Goal: Ask a question

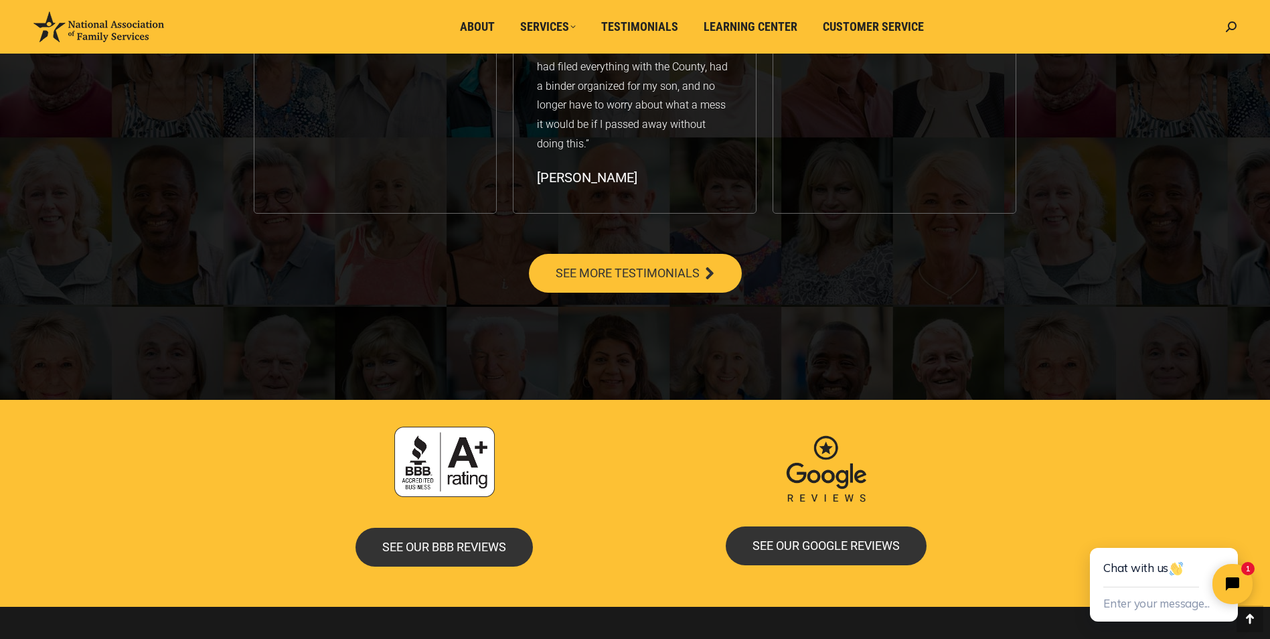
scroll to position [2208, 0]
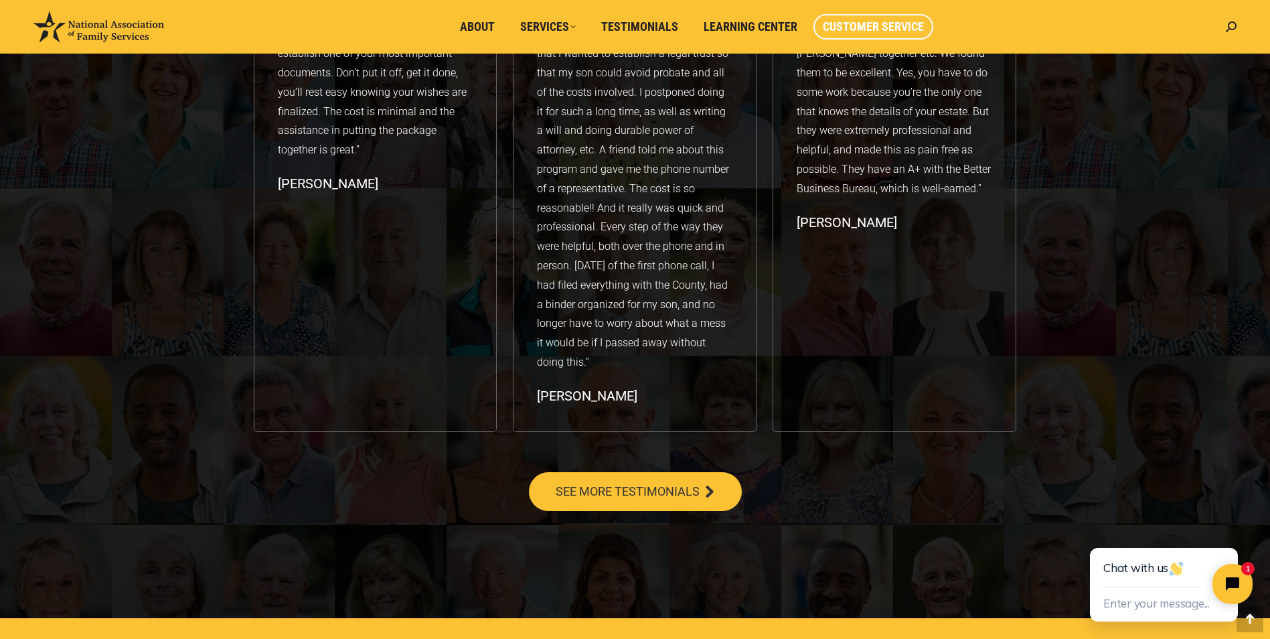
click at [890, 25] on span "Customer Service" at bounding box center [873, 26] width 101 height 15
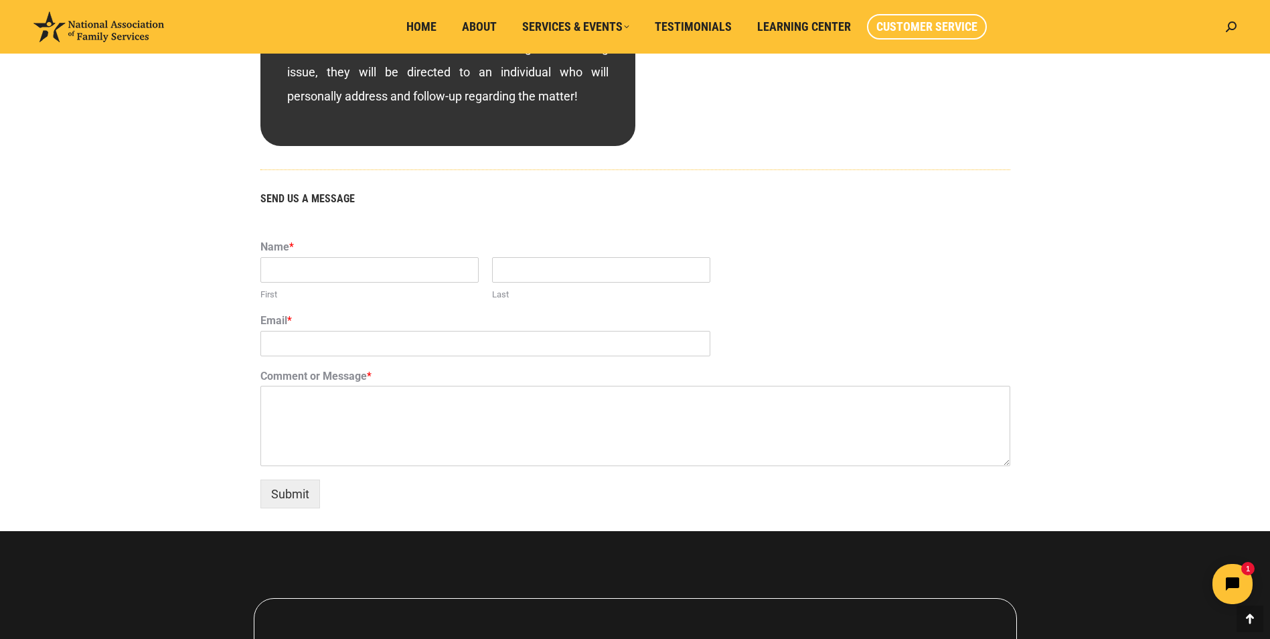
scroll to position [803, 0]
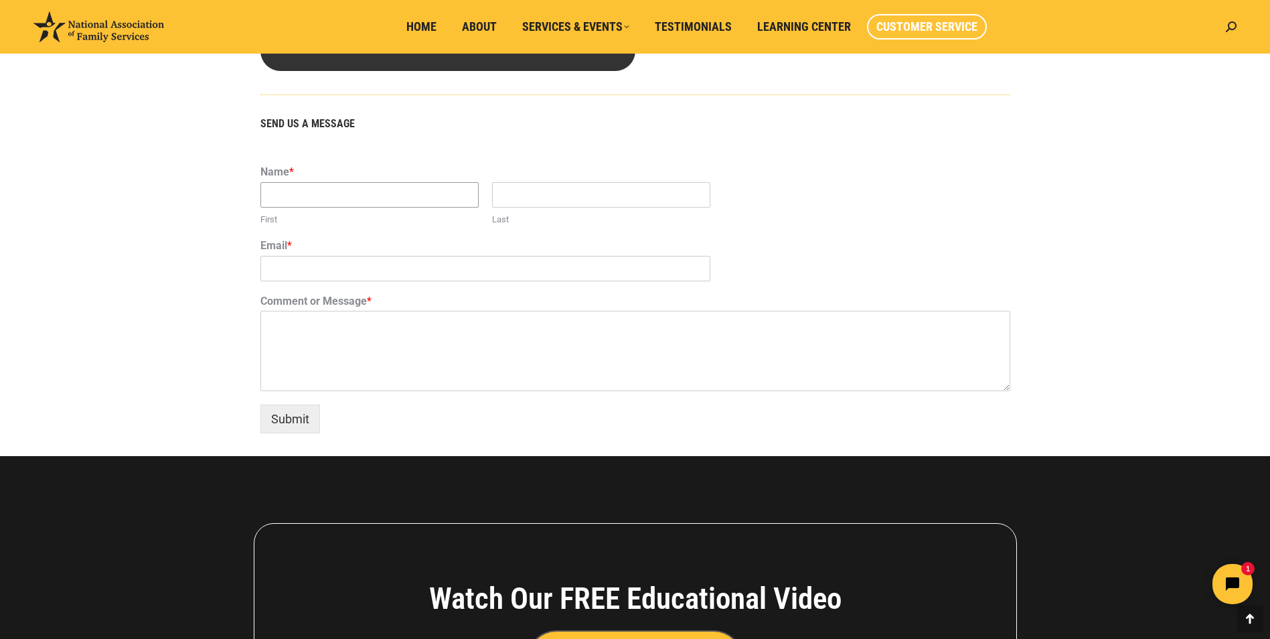
click at [286, 192] on input "First" at bounding box center [369, 194] width 218 height 25
type input "Ron"
type input "Keller"
type input "rnmikeller1@comcast.net"
click at [276, 323] on textarea "Comment or Message *" at bounding box center [635, 351] width 750 height 80
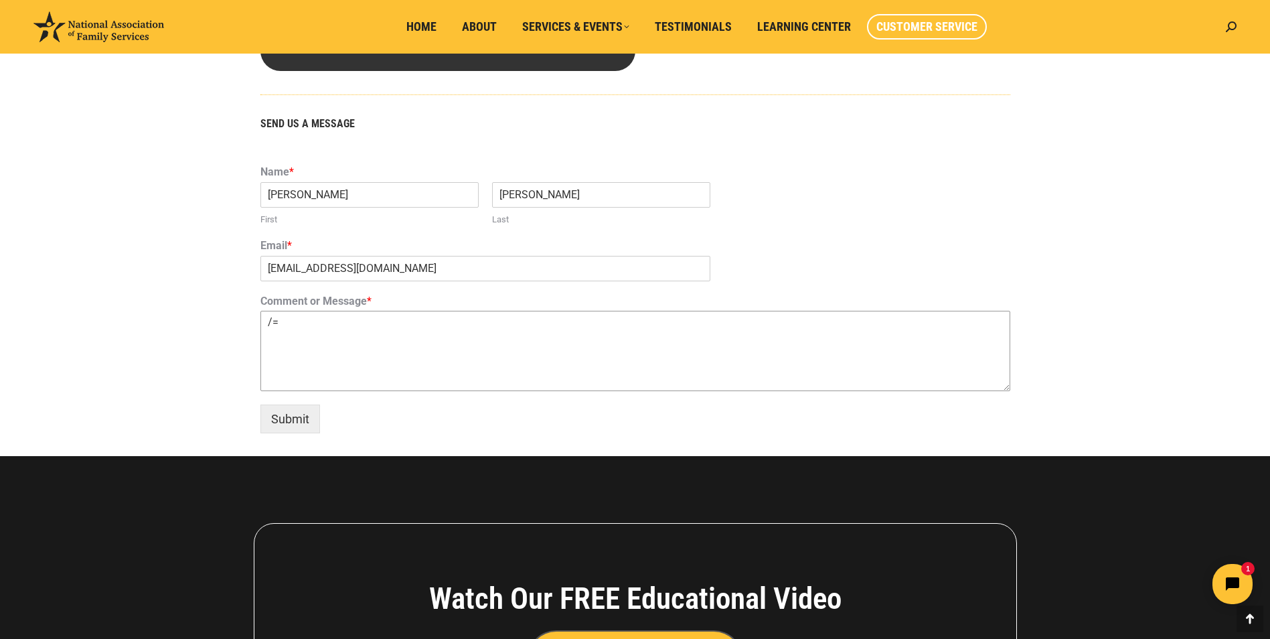
type textarea "/"
type textarea "U"
click at [473, 325] on textarea "I need to submit an amendment to my trust. Can you please send me the form?" at bounding box center [635, 351] width 750 height 80
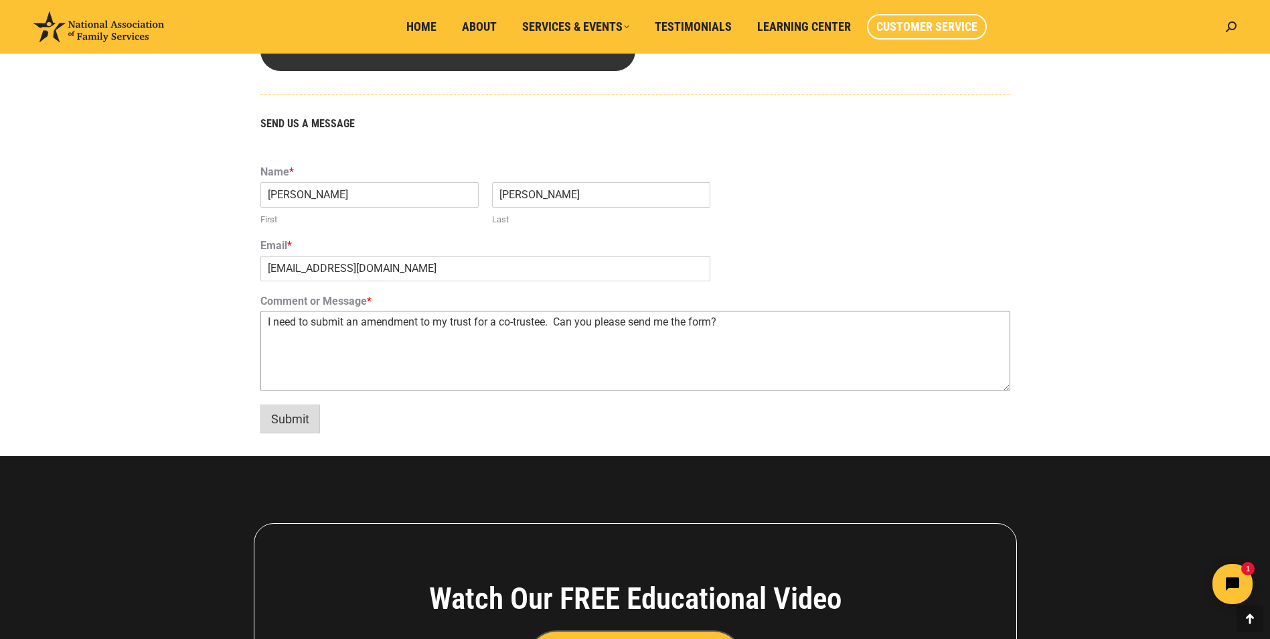
type textarea "I need to submit an amendment to my trust for a co-trustee. Can you please send…"
click at [269, 414] on button "Submit" at bounding box center [290, 418] width 60 height 29
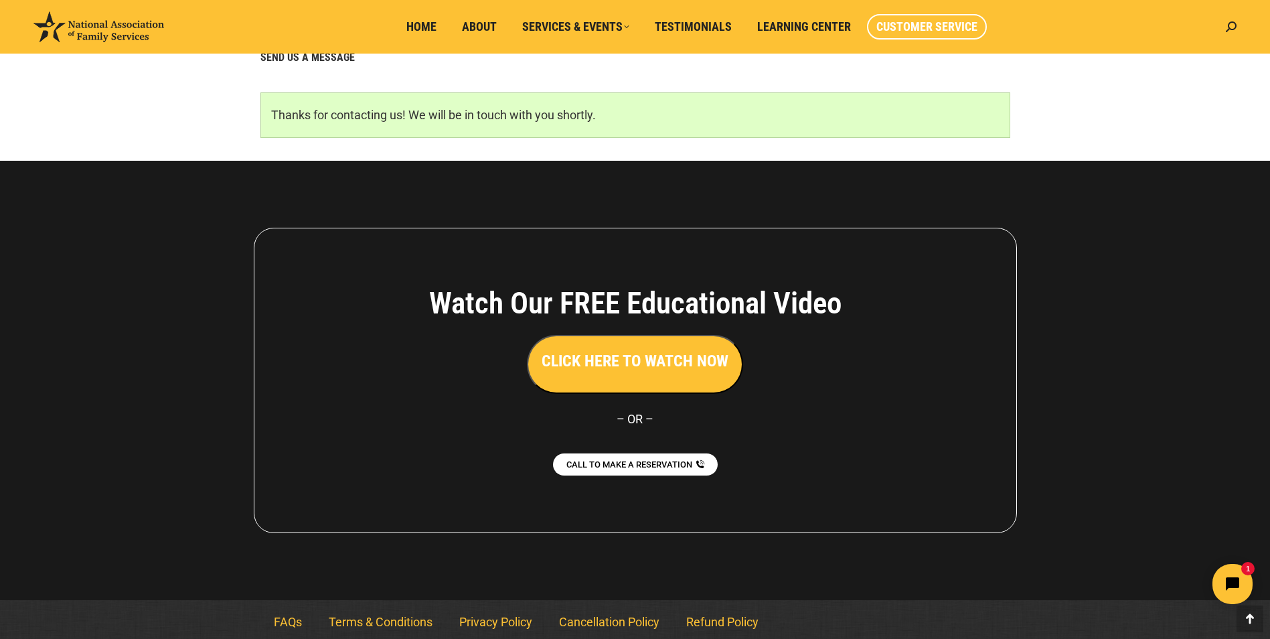
scroll to position [875, 0]
